Goal: Transaction & Acquisition: Subscribe to service/newsletter

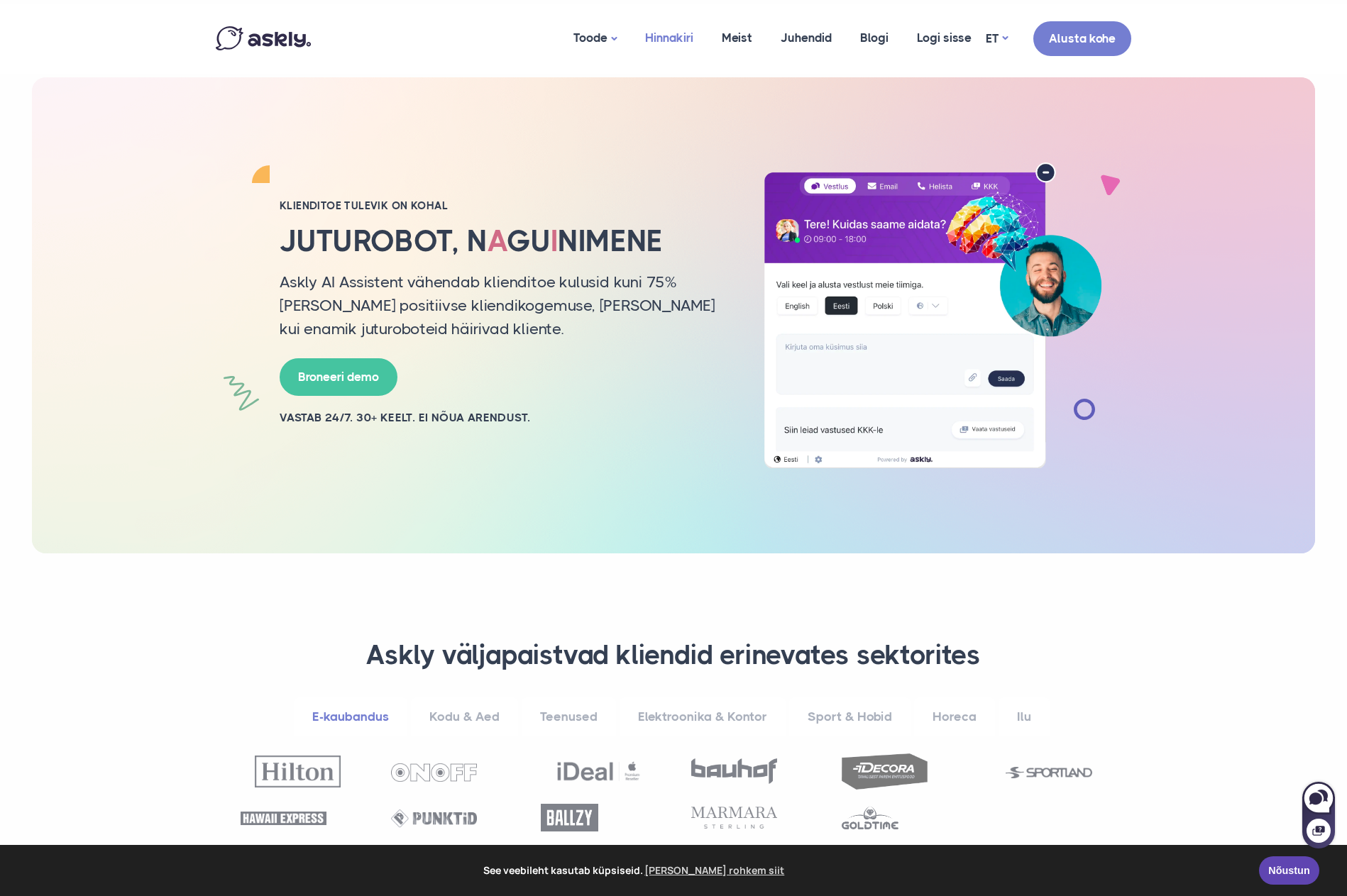
click at [680, 38] on link "Hinnakiri" at bounding box center [669, 38] width 77 height 69
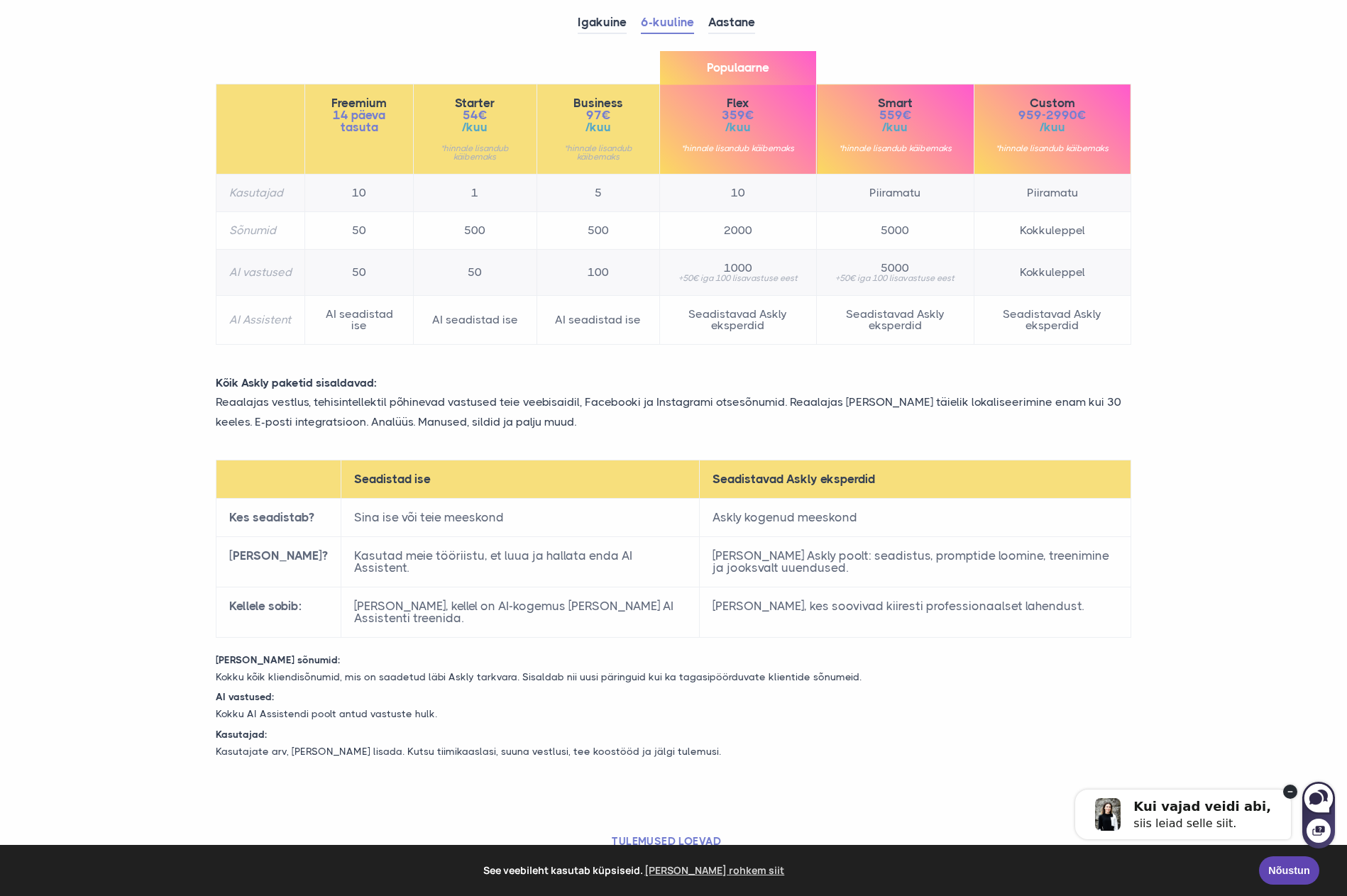
scroll to position [213, 0]
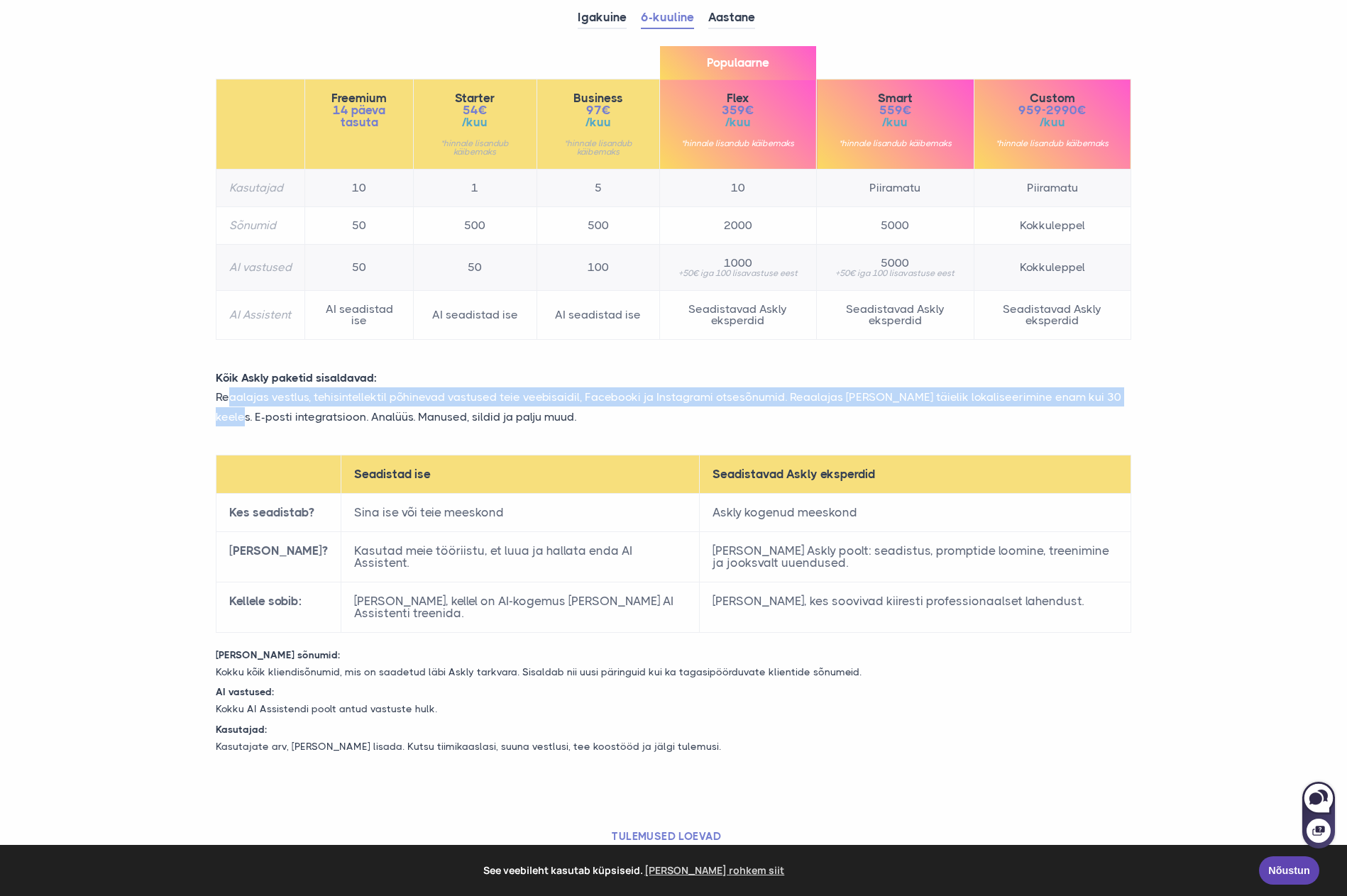
drag, startPoint x: 230, startPoint y: 397, endPoint x: 1119, endPoint y: 391, distance: 889.0
click at [1119, 391] on p "Reaalajas vestlus, tehisintellektil põhinevad vastused teie veebisaidil, Facebo…" at bounding box center [674, 407] width 937 height 38
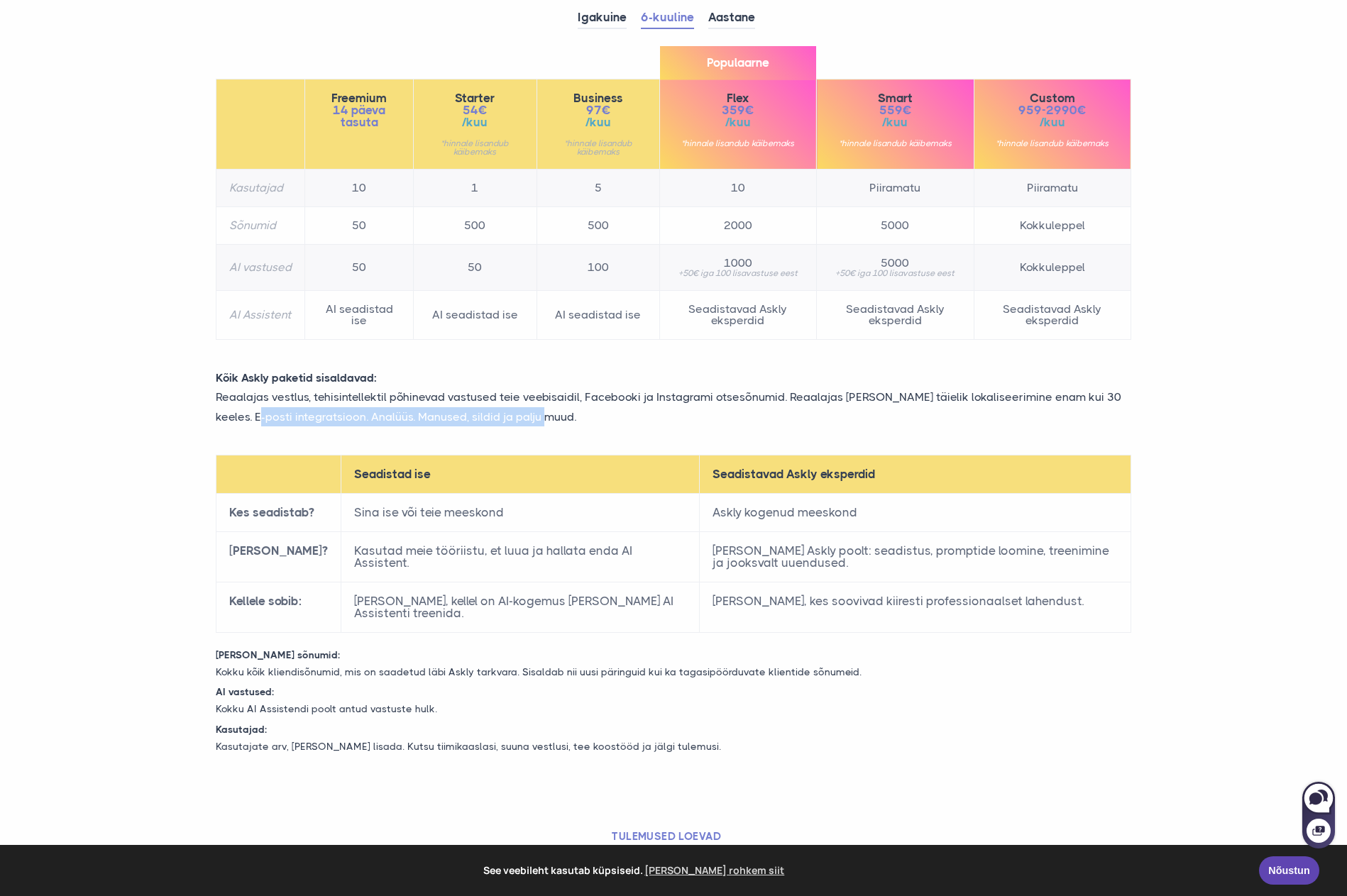
drag, startPoint x: 238, startPoint y: 420, endPoint x: 528, endPoint y: 419, distance: 290.0
click at [528, 419] on p "Reaalajas vestlus, tehisintellektil põhinevad vastused teie veebisaidil, Facebo…" at bounding box center [674, 407] width 937 height 38
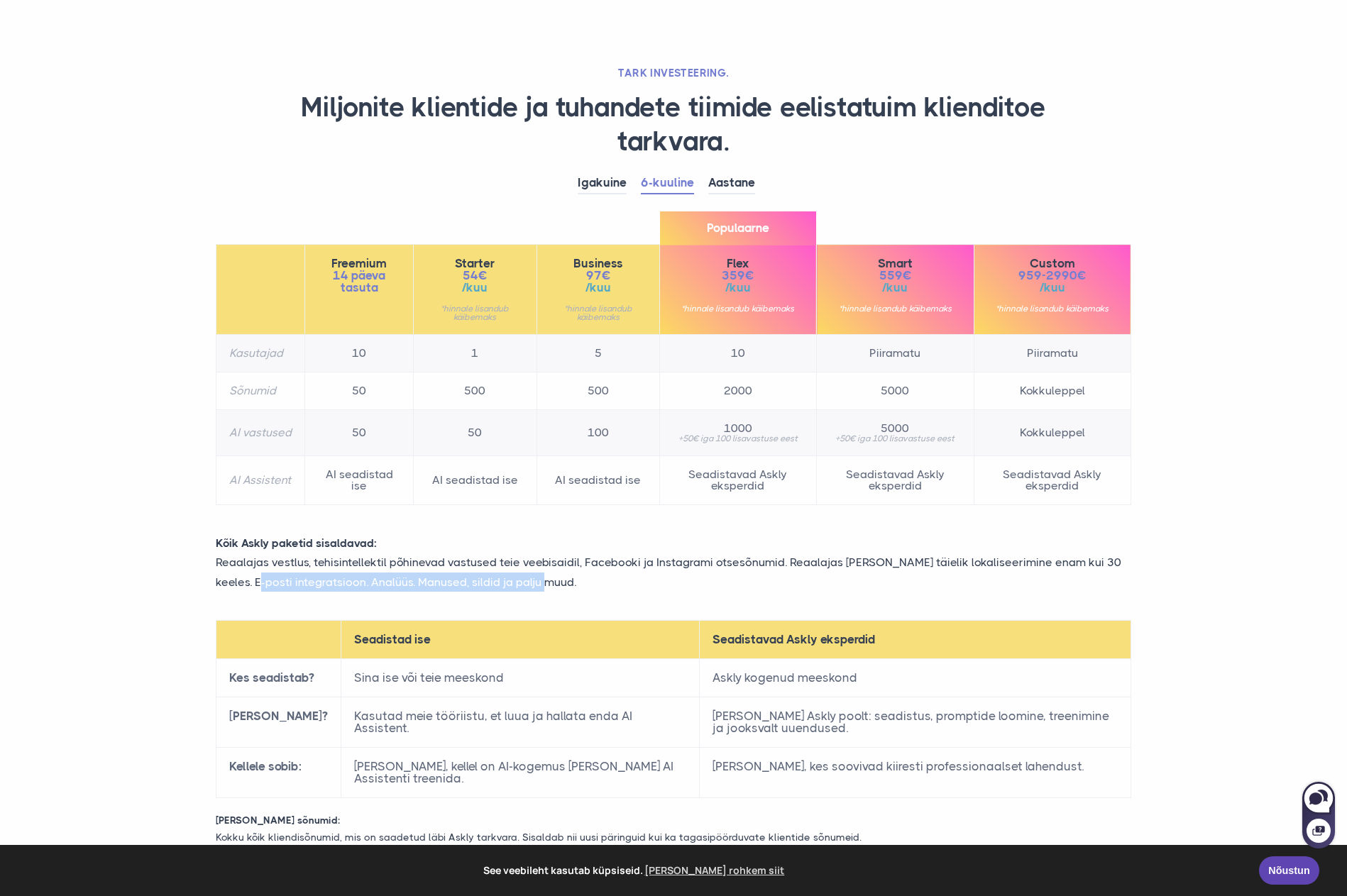
scroll to position [0, 0]
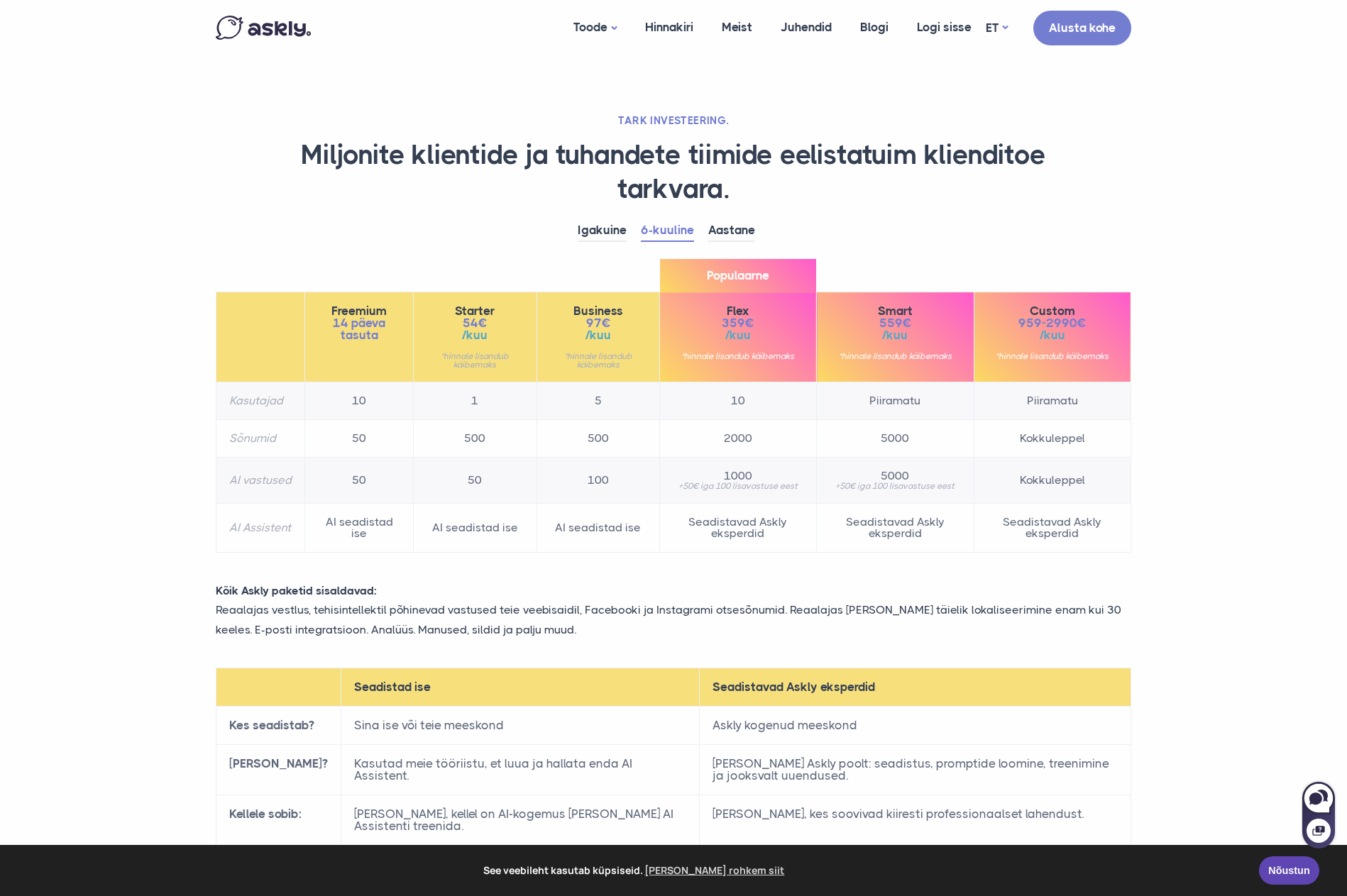
click at [481, 341] on span "/kuu" at bounding box center [475, 335] width 97 height 12
drag, startPoint x: 238, startPoint y: 591, endPoint x: 378, endPoint y: 592, distance: 140.0
click at [378, 592] on p "Kõik Askly paketid sisaldavad:" at bounding box center [674, 590] width 937 height 19
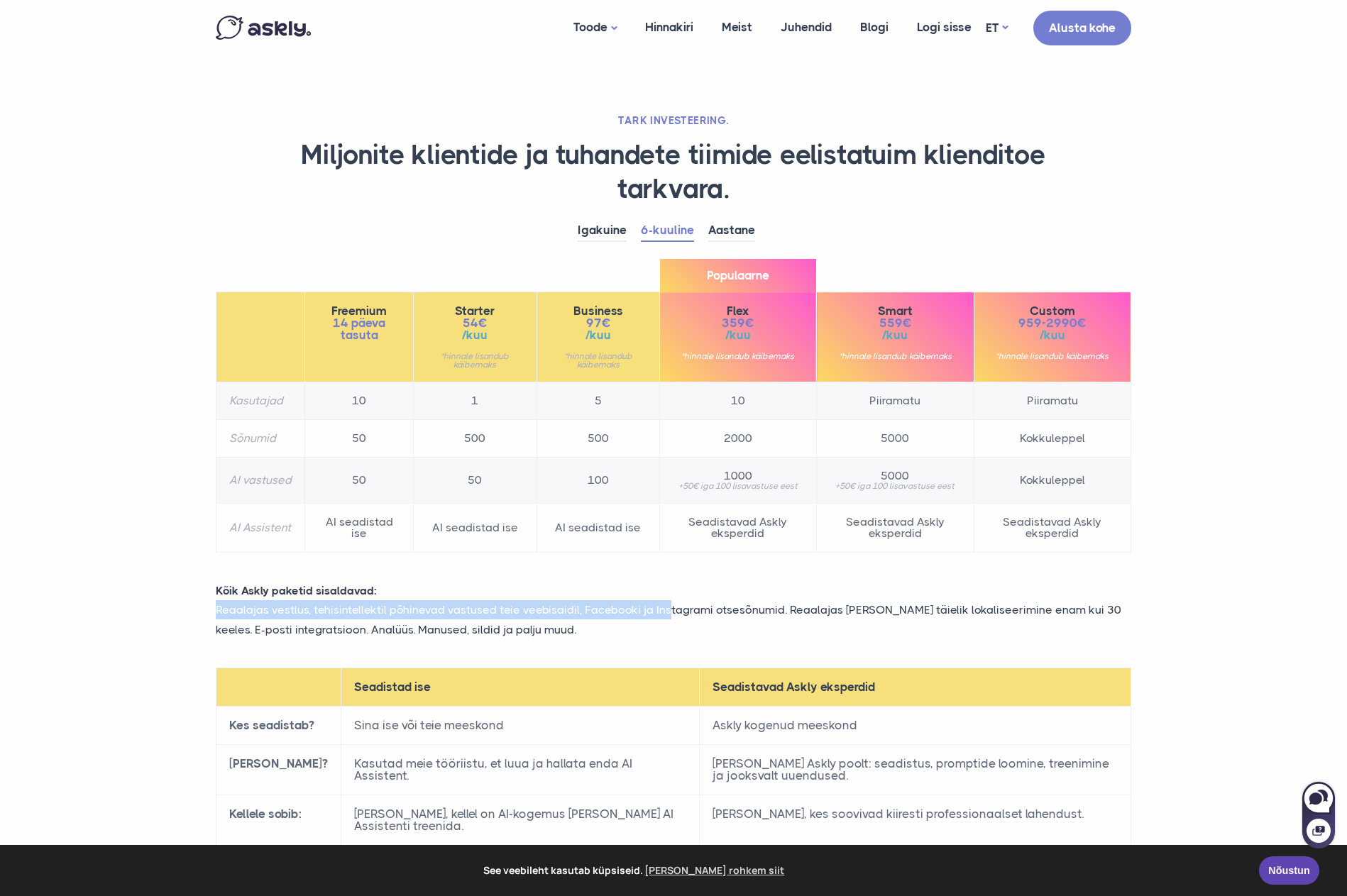
drag, startPoint x: 218, startPoint y: 615, endPoint x: 666, endPoint y: 610, distance: 448.0
click at [666, 610] on p "Reaalajas vestlus, tehisintellektil põhinevad vastused teie veebisaidil, Facebo…" at bounding box center [674, 619] width 937 height 38
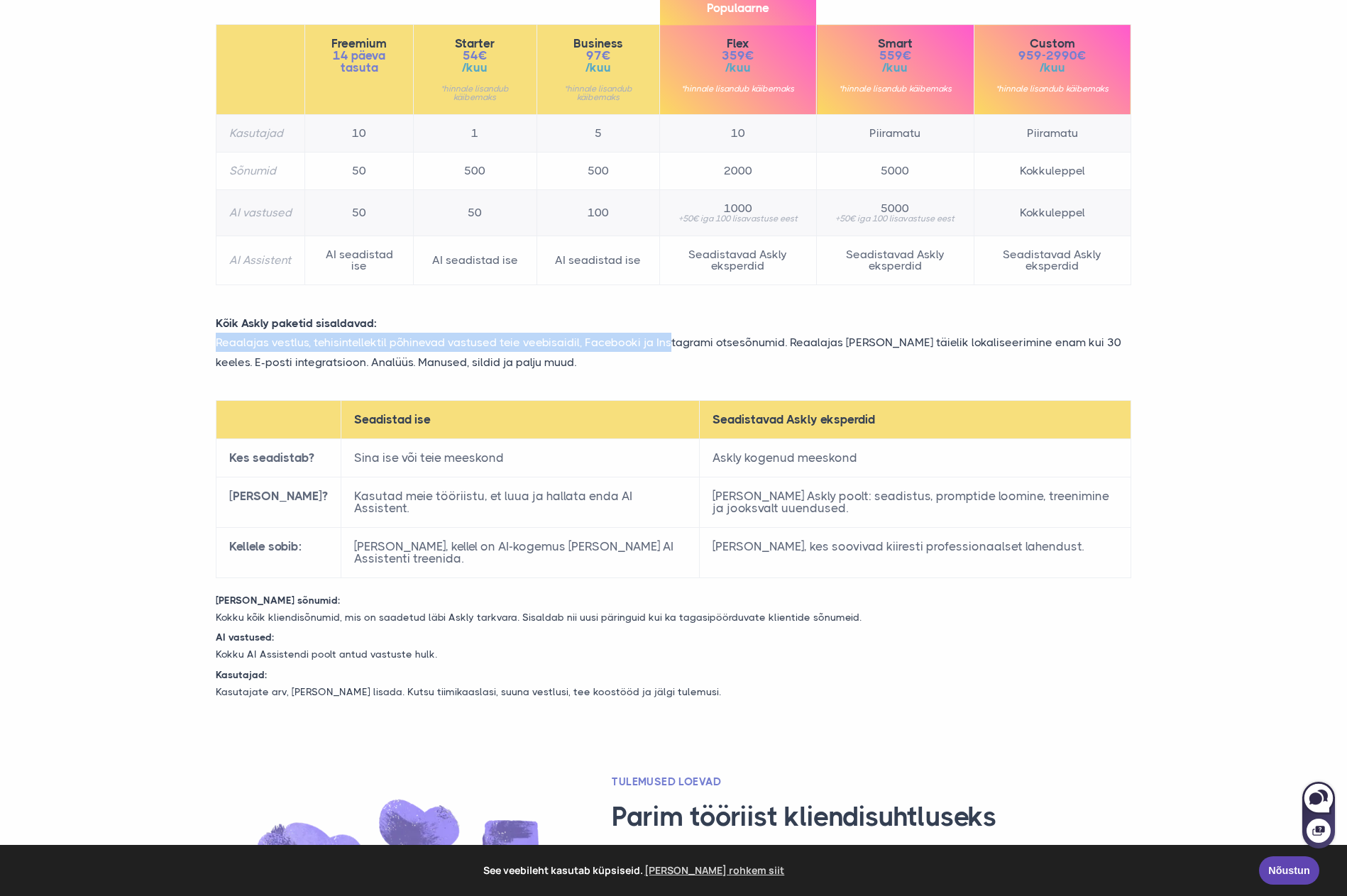
scroll to position [284, 0]
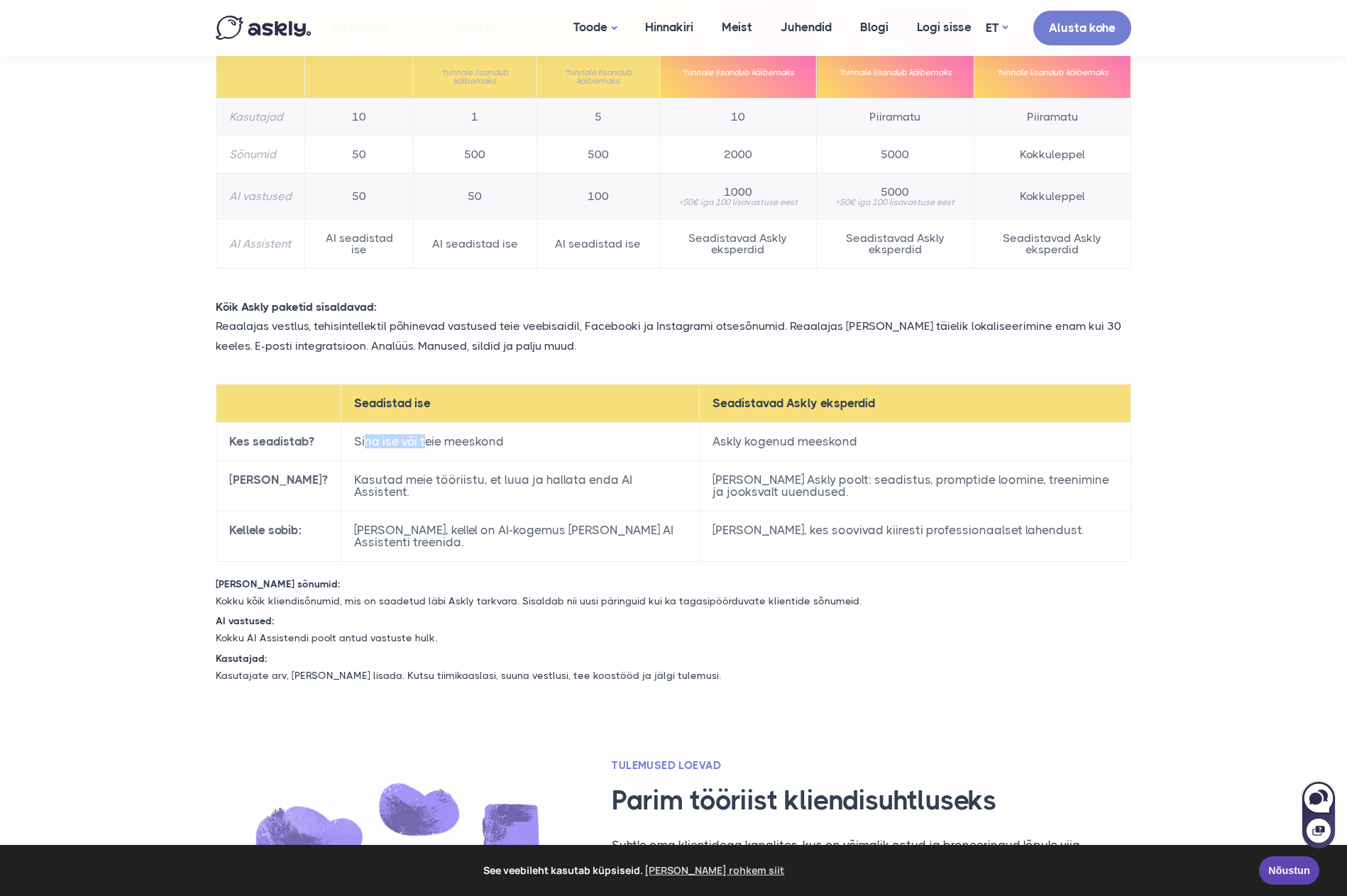
drag, startPoint x: 351, startPoint y: 440, endPoint x: 412, endPoint y: 443, distance: 61.1
click at [412, 443] on td "Sina ise või teie meeskond" at bounding box center [520, 441] width 358 height 38
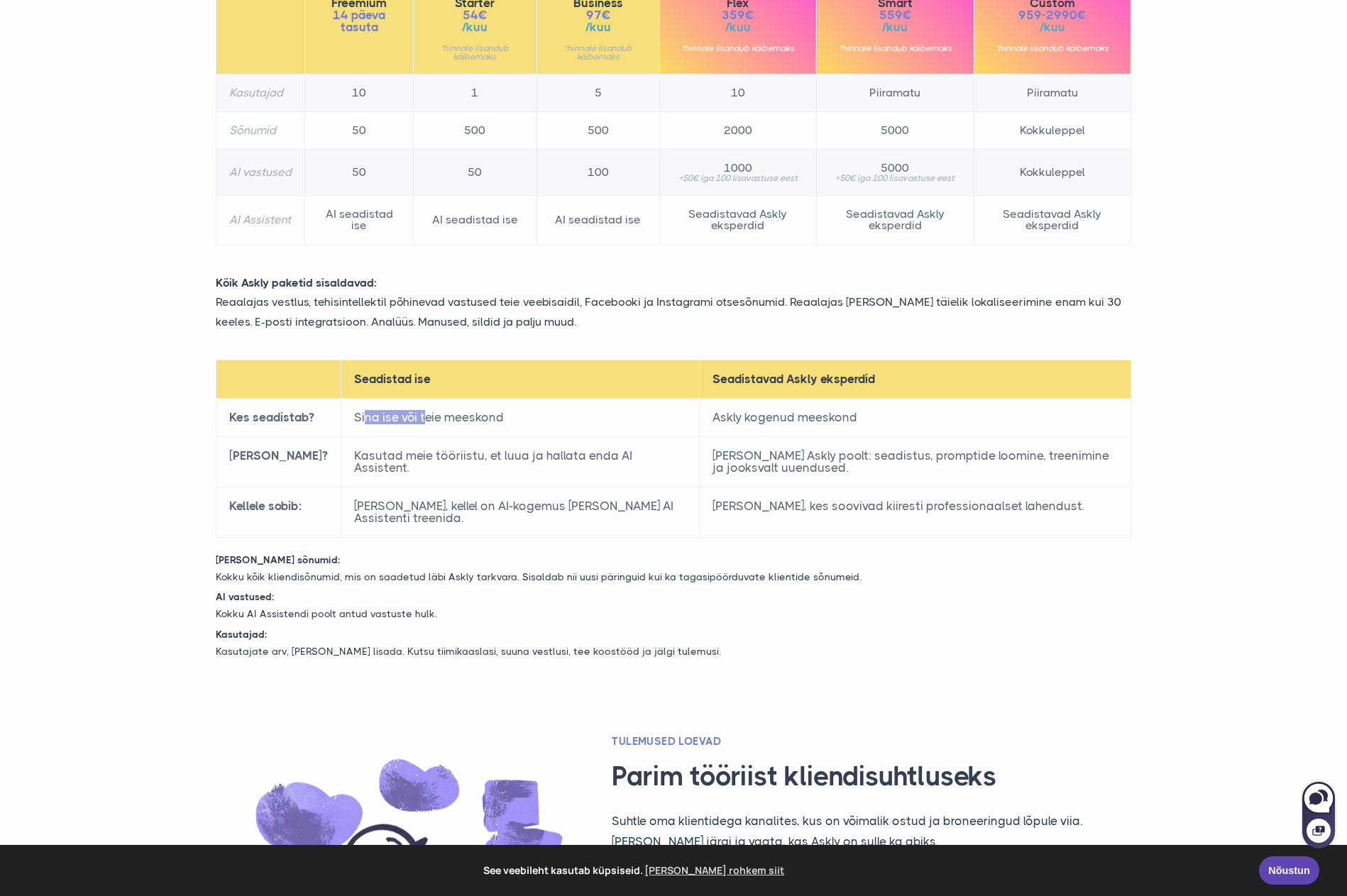
scroll to position [355, 0]
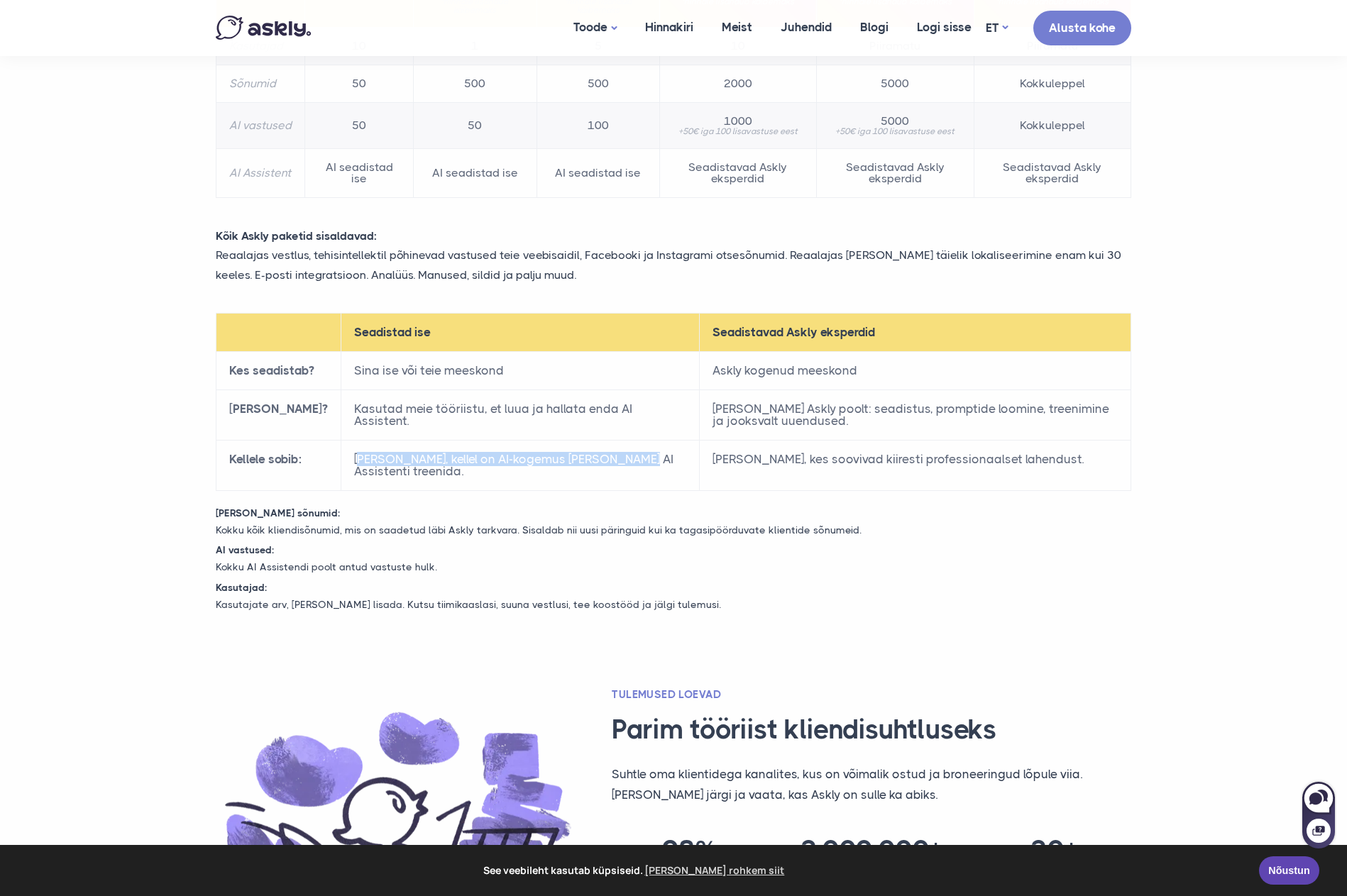
drag, startPoint x: 345, startPoint y: 461, endPoint x: 608, endPoint y: 458, distance: 263.0
click at [608, 458] on td "[PERSON_NAME], kellel on AI-kogemus [PERSON_NAME] AI Assistenti treenida." at bounding box center [520, 465] width 358 height 50
drag, startPoint x: 360, startPoint y: 413, endPoint x: 499, endPoint y: 408, distance: 139.1
click at [499, 408] on td "Kasutad meie tööriistu, et luua ja hallata enda AI Assistent." at bounding box center [520, 414] width 358 height 50
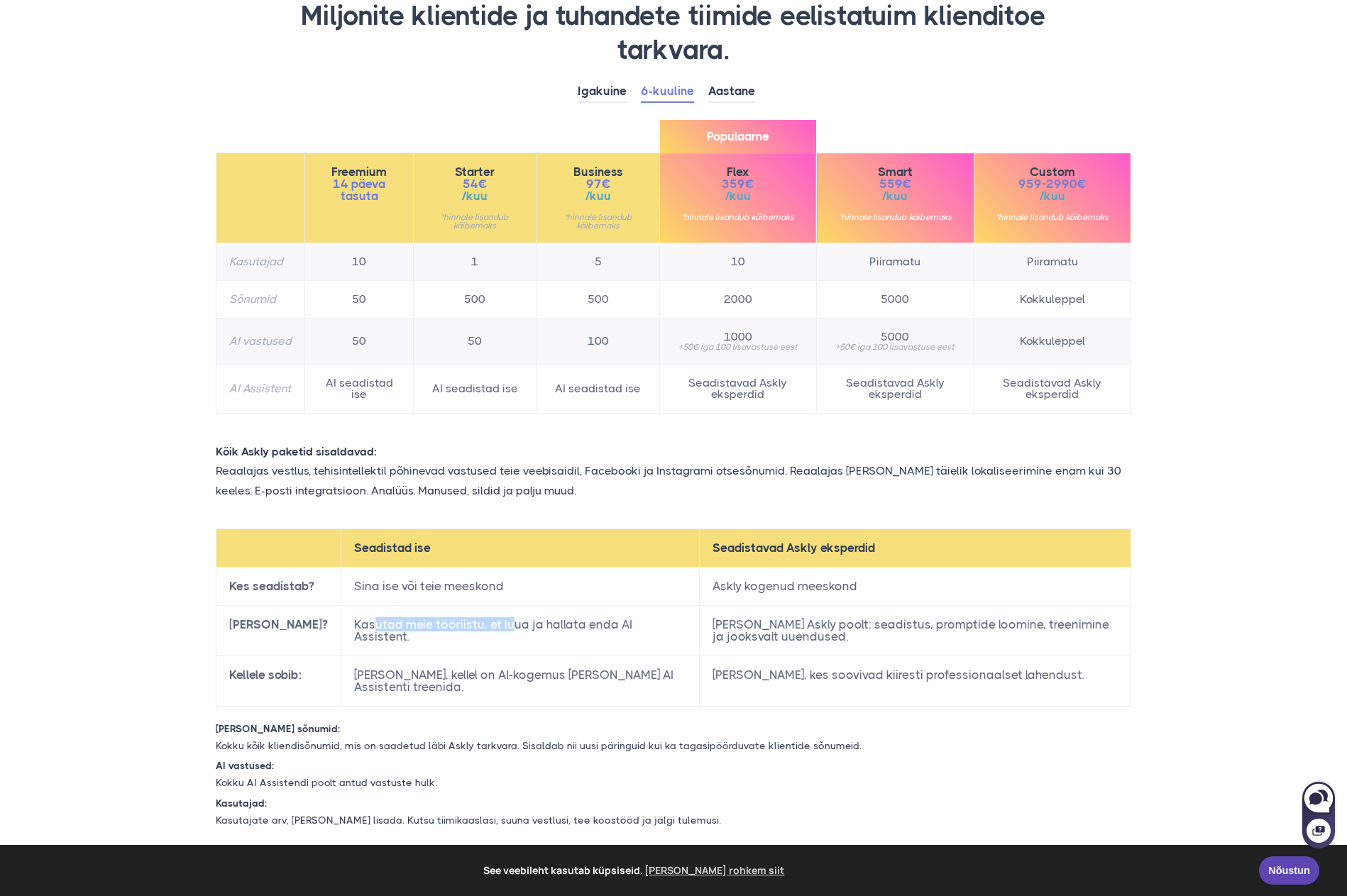
scroll to position [142, 0]
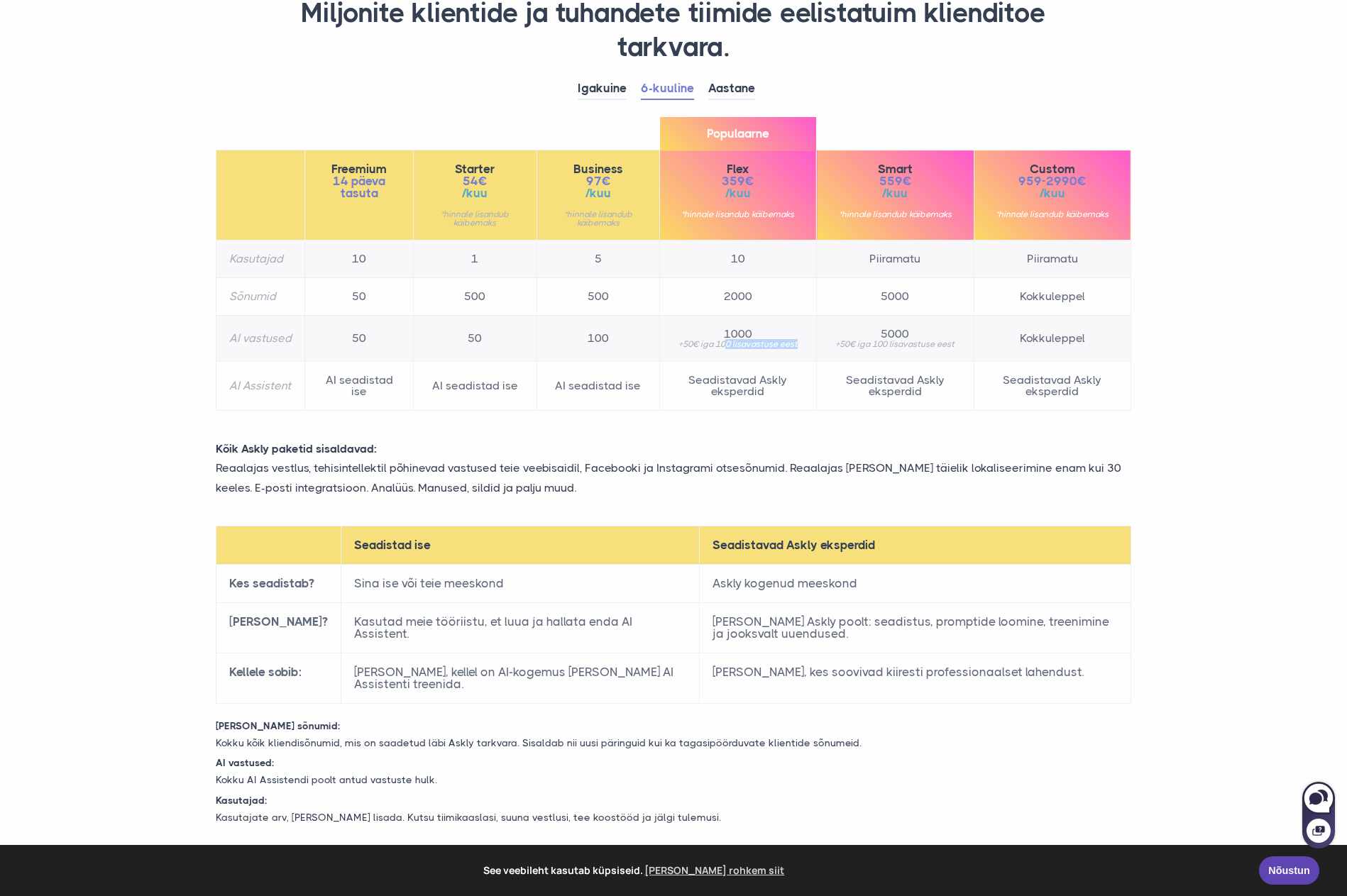
drag, startPoint x: 725, startPoint y: 345, endPoint x: 816, endPoint y: 345, distance: 91.0
click at [816, 345] on td "1000 +50€ iga 100 lisavastuse eest" at bounding box center [738, 338] width 157 height 46
drag, startPoint x: 686, startPoint y: 380, endPoint x: 788, endPoint y: 382, distance: 102.0
click at [788, 382] on td "Seadistavad Askly eksperdid" at bounding box center [738, 386] width 157 height 49
click at [723, 89] on link "Aastane" at bounding box center [731, 88] width 47 height 22
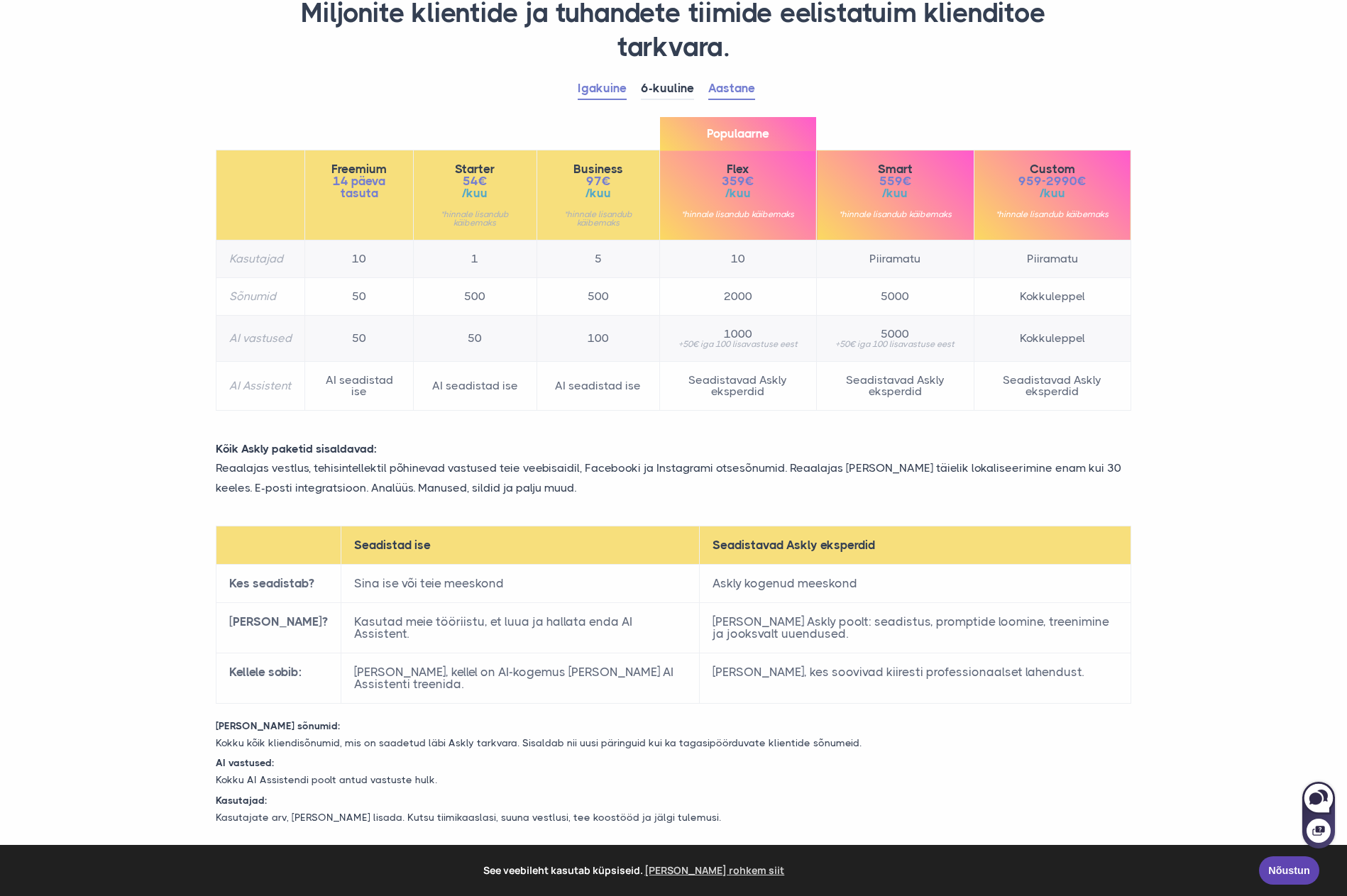
click at [588, 85] on link "Igakuine" at bounding box center [602, 88] width 49 height 22
click at [670, 81] on link "6-kuuline" at bounding box center [667, 88] width 54 height 22
click at [737, 85] on link "Aastane" at bounding box center [731, 88] width 47 height 22
click at [665, 88] on link "6-kuuline" at bounding box center [667, 88] width 54 height 22
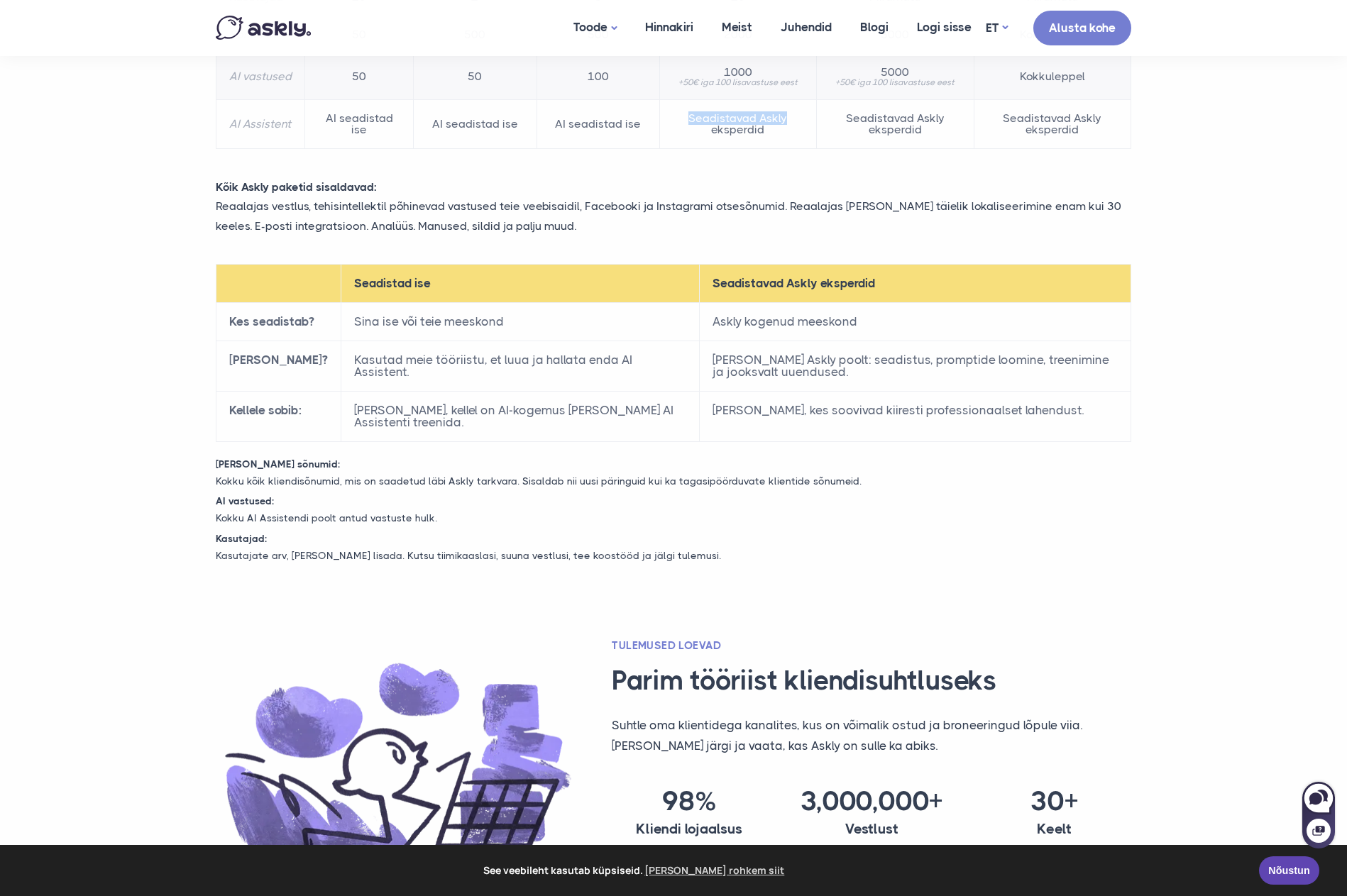
scroll to position [0, 0]
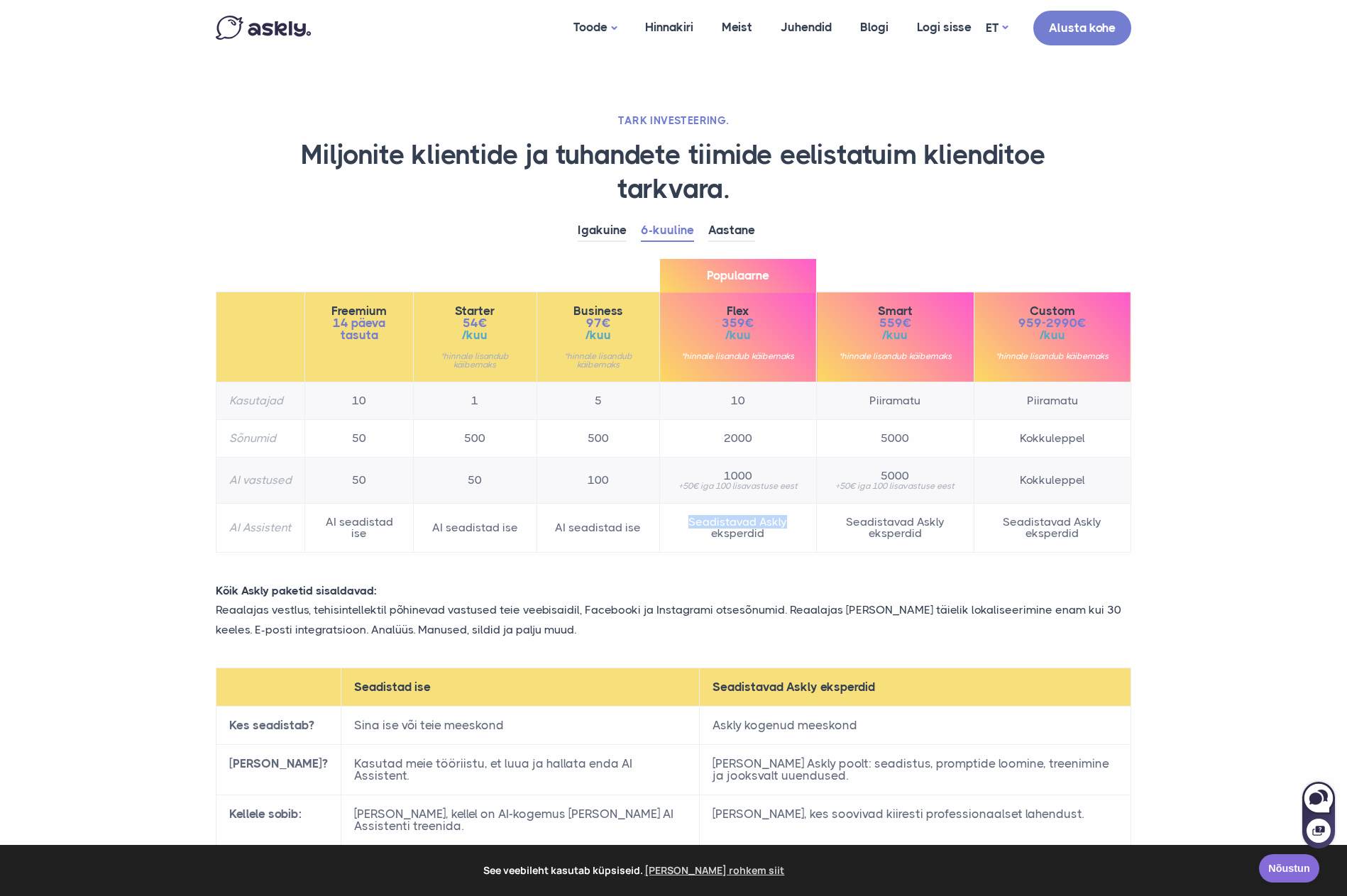
click at [1298, 880] on link "Nõustun" at bounding box center [1289, 868] width 60 height 28
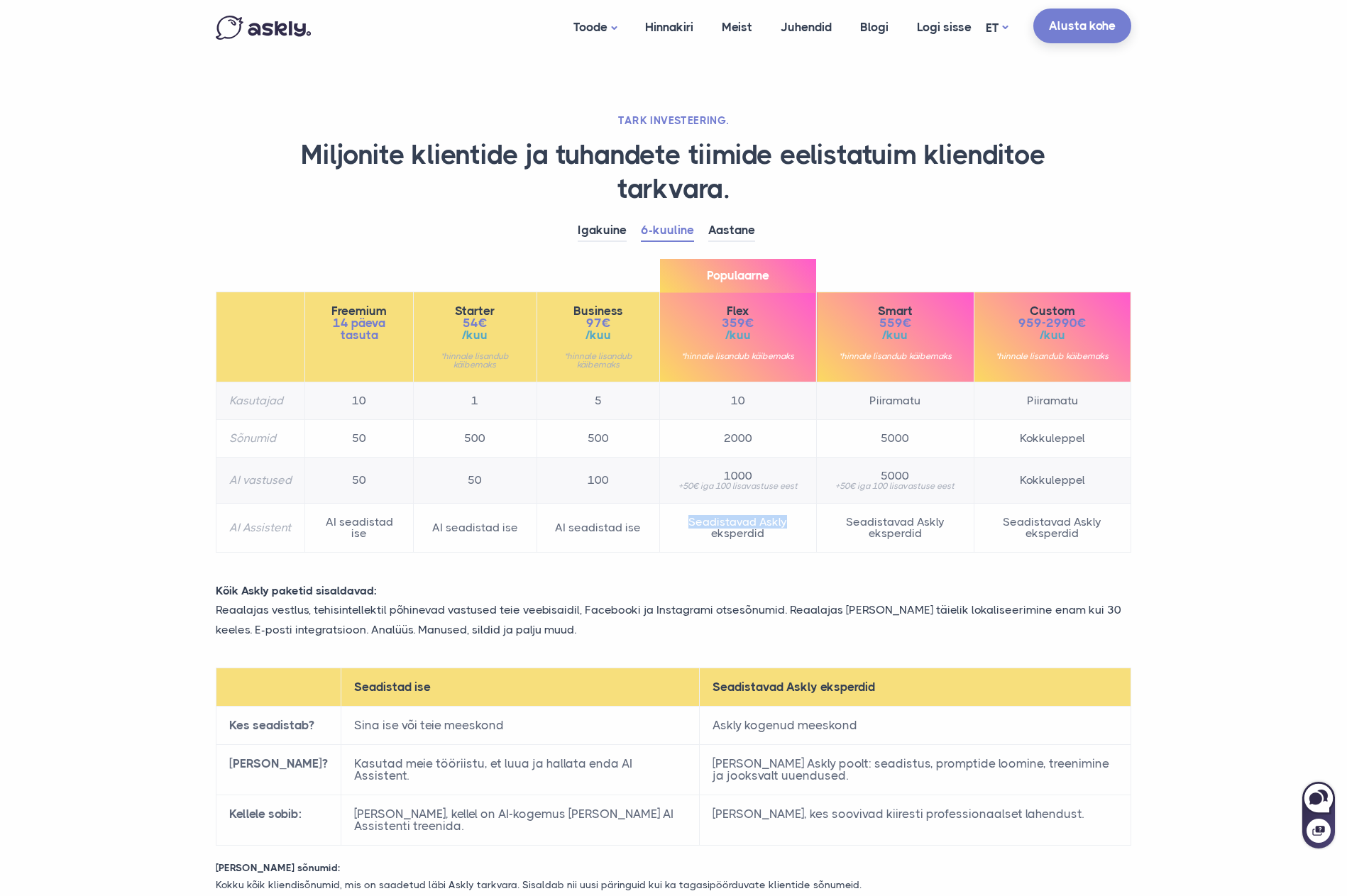
click at [1090, 29] on link "Alusta kohe" at bounding box center [1082, 26] width 98 height 35
